Goal: Download file/media

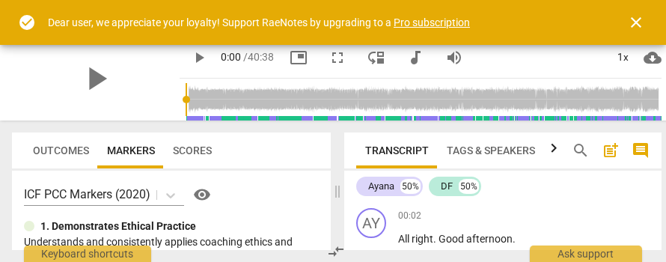
click at [642, 17] on span "close" at bounding box center [636, 22] width 18 height 18
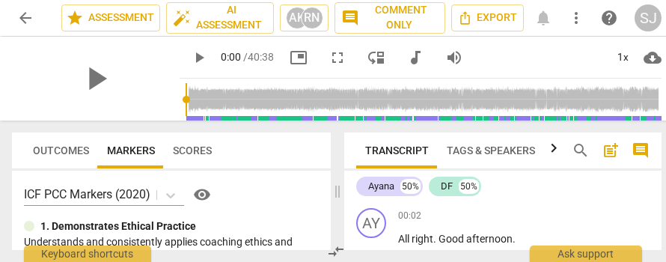
click at [642, 17] on div "SJ" at bounding box center [648, 17] width 27 height 27
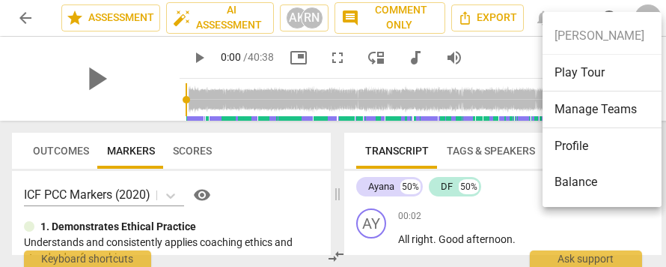
click at [531, 66] on div at bounding box center [333, 133] width 666 height 267
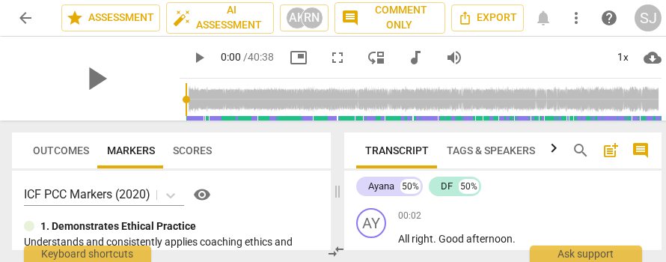
click at [651, 56] on span "cloud_download" at bounding box center [653, 58] width 18 height 18
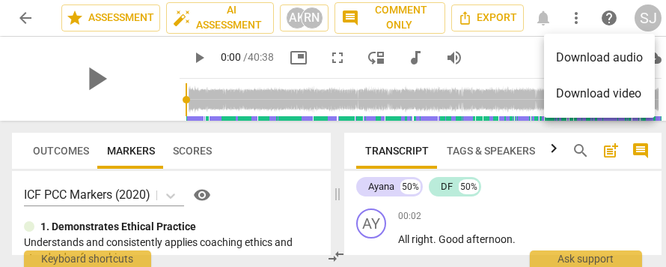
click at [633, 58] on li "Download audio" at bounding box center [599, 58] width 111 height 36
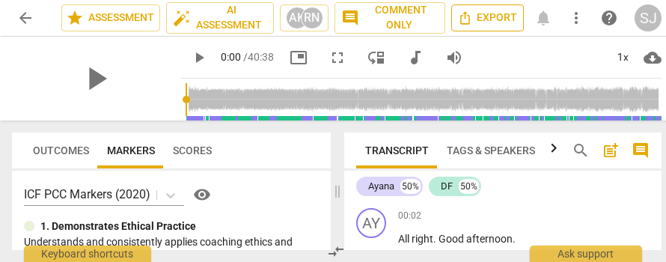
click at [512, 25] on span "Export" at bounding box center [487, 18] width 59 height 18
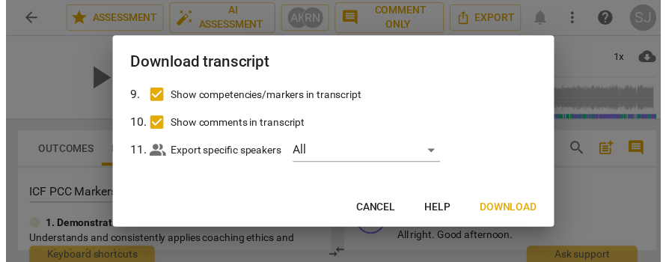
scroll to position [300, 0]
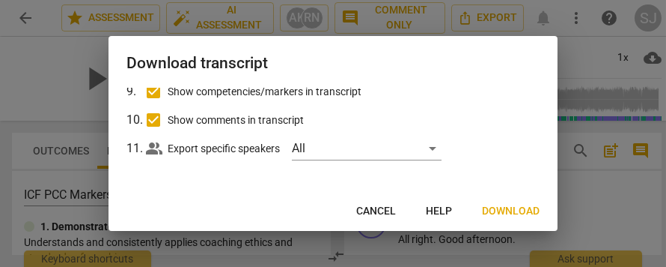
click at [523, 210] on span "Download" at bounding box center [511, 211] width 58 height 15
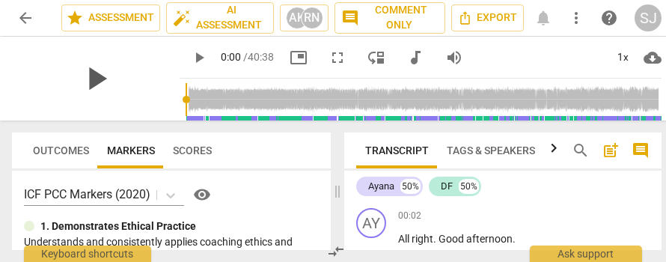
scroll to position [0, 1]
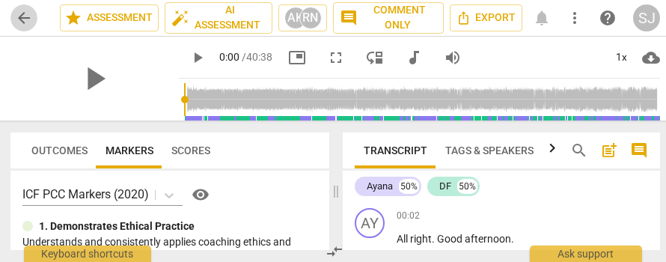
click at [33, 23] on span "arrow_back" at bounding box center [23, 18] width 27 height 18
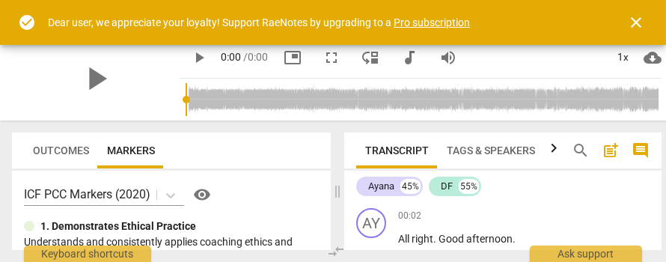
click at [639, 25] on span "close" at bounding box center [636, 22] width 18 height 18
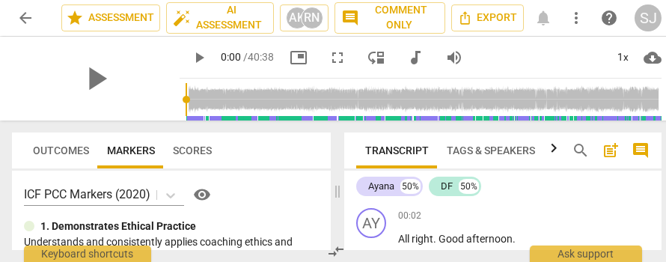
scroll to position [0, 1]
click at [571, 16] on span "more_vert" at bounding box center [576, 18] width 18 height 18
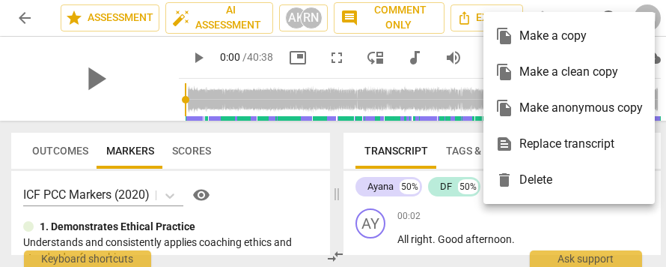
click at [259, 153] on div at bounding box center [333, 133] width 666 height 267
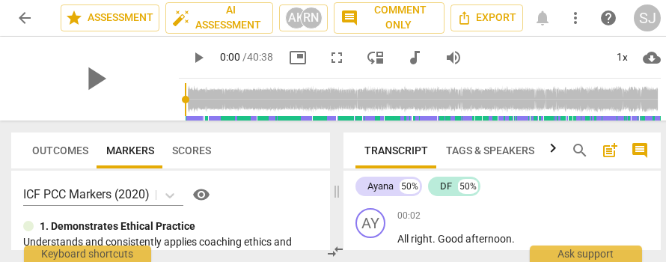
scroll to position [0, 7]
